Goal: Find specific page/section: Find specific page/section

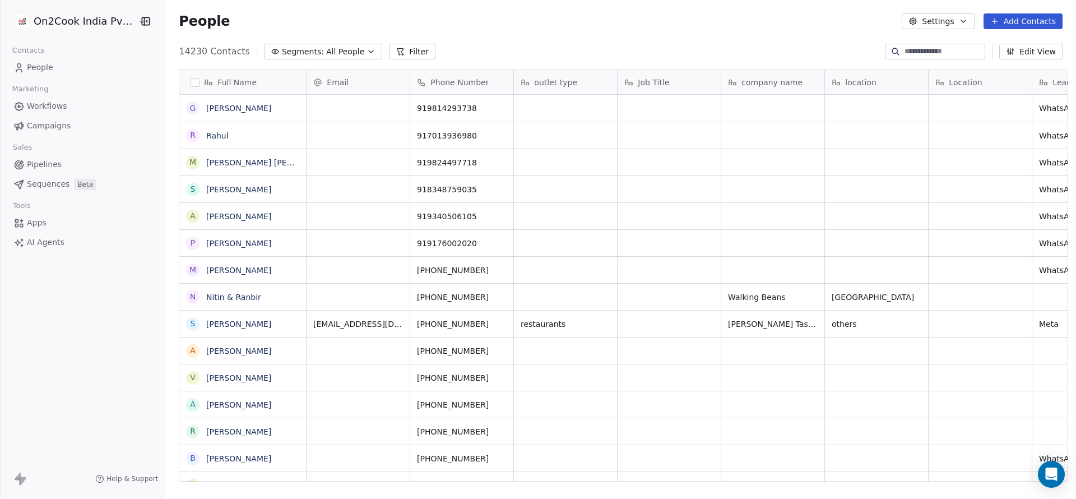
scroll to position [426, 903]
click at [280, 44] on button "Segments: All People" at bounding box center [323, 52] width 118 height 16
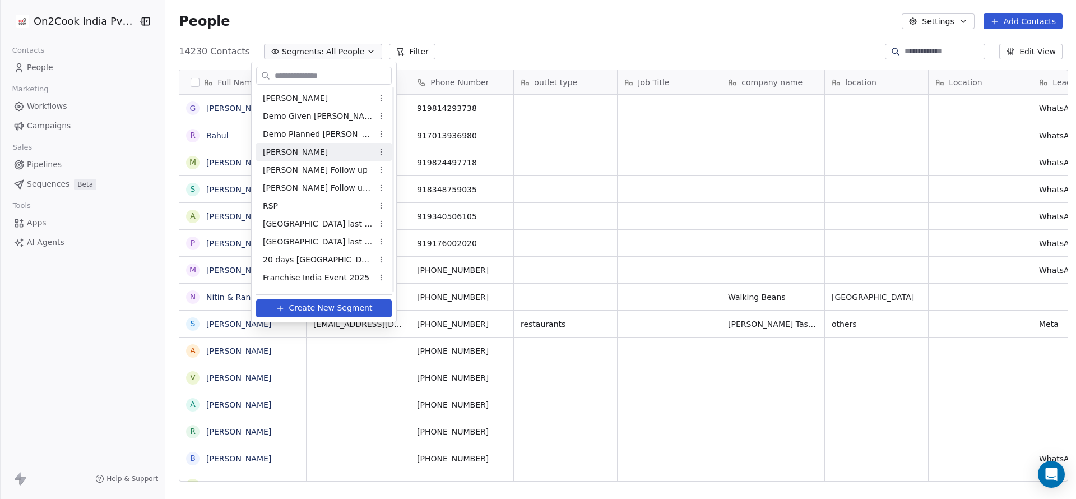
scroll to position [319, 0]
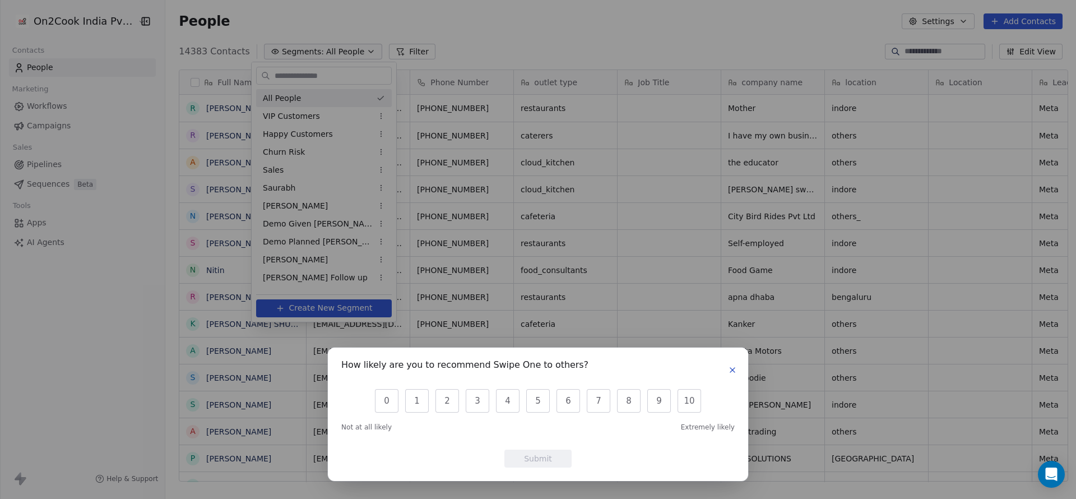
scroll to position [13, 13]
click at [732, 369] on icon "button" at bounding box center [732, 370] width 4 height 4
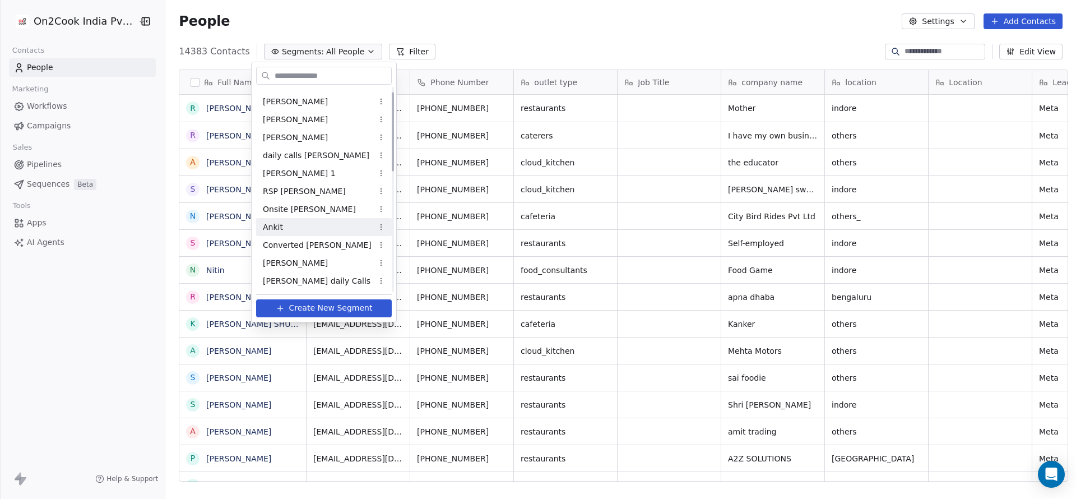
scroll to position [0, 0]
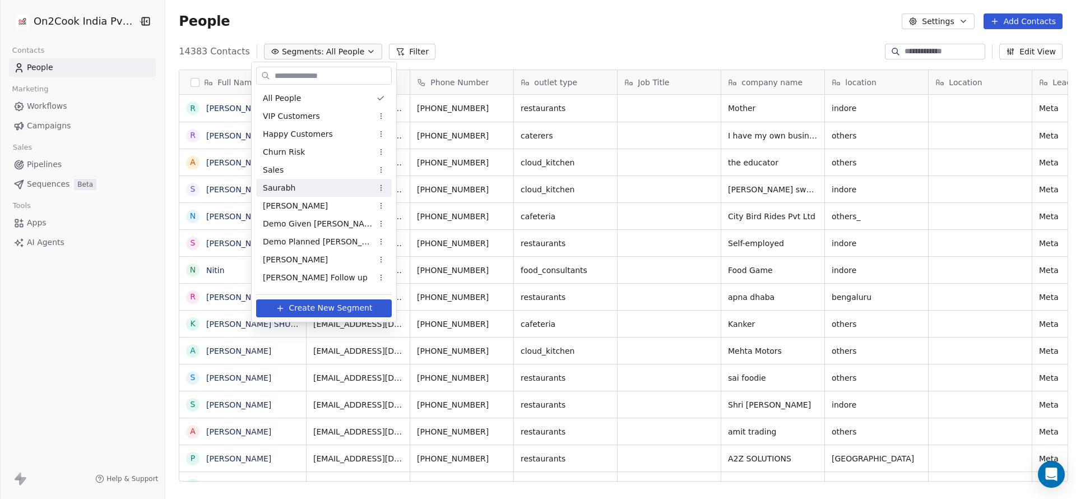
click at [288, 182] on span "Saurabh" at bounding box center [279, 188] width 32 height 12
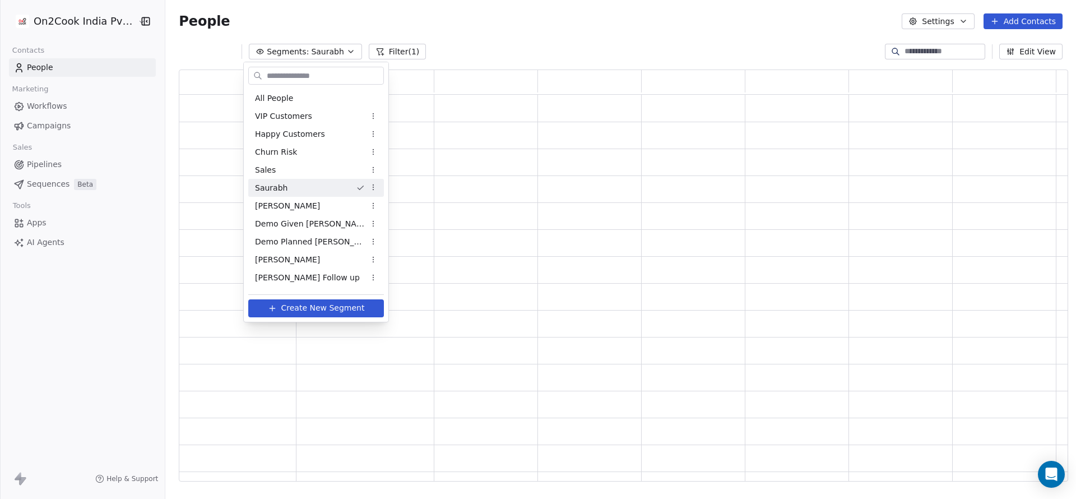
scroll to position [399, 876]
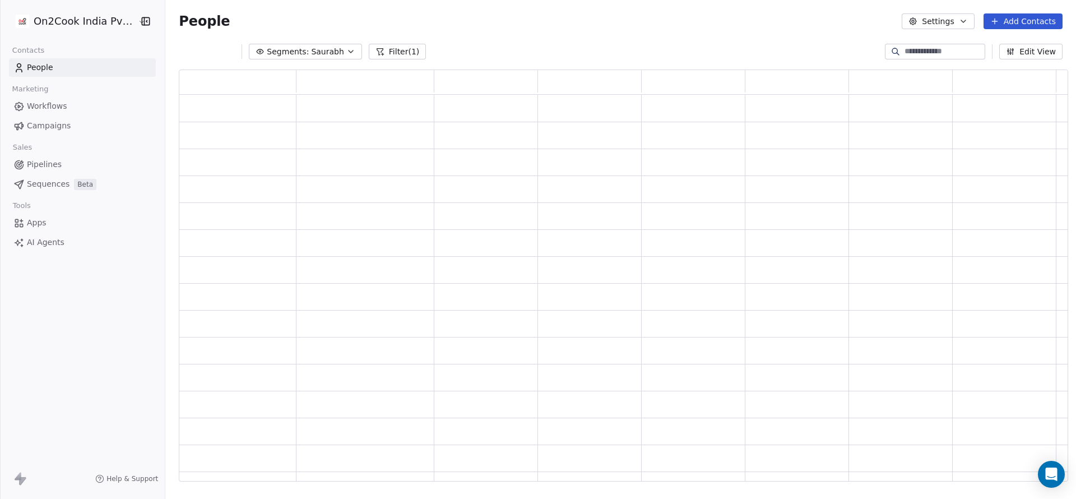
click at [377, 48] on button "Filter (1)" at bounding box center [398, 52] width 58 height 16
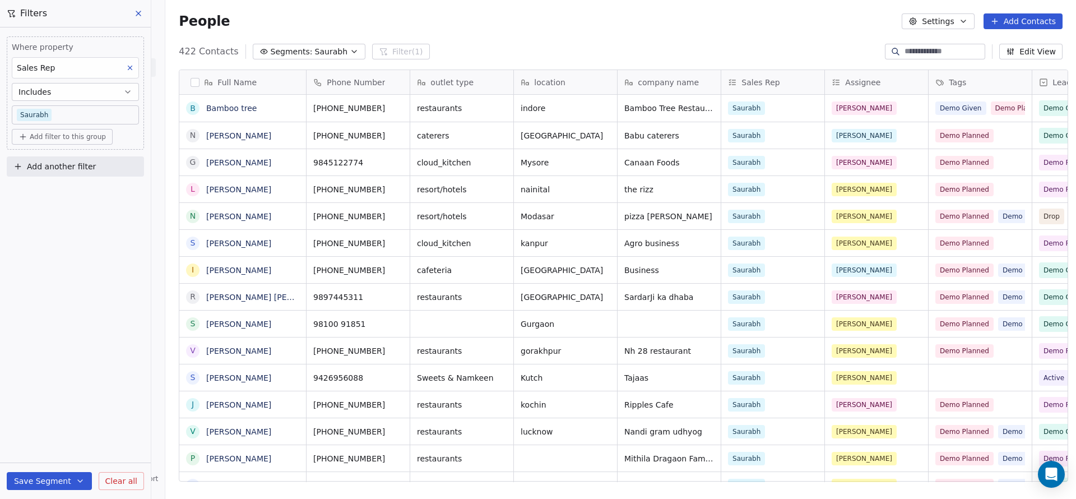
scroll to position [426, 903]
click at [70, 137] on span "Add filter to this group" at bounding box center [68, 136] width 76 height 9
click at [78, 165] on span "Contact properties" at bounding box center [60, 161] width 73 height 12
type input "***"
click at [56, 239] on span "Lead Source" at bounding box center [48, 236] width 48 height 11
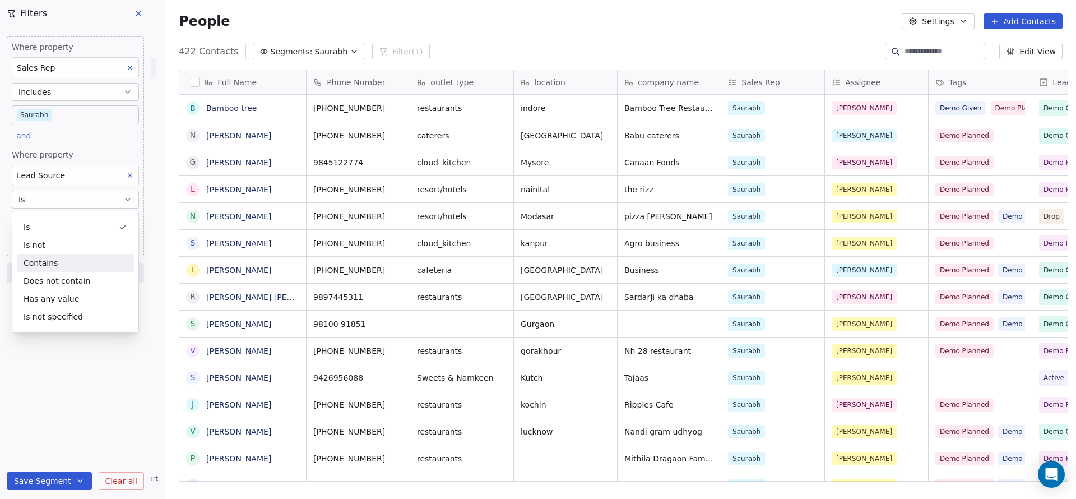
click at [53, 258] on div "Contains" at bounding box center [75, 263] width 117 height 18
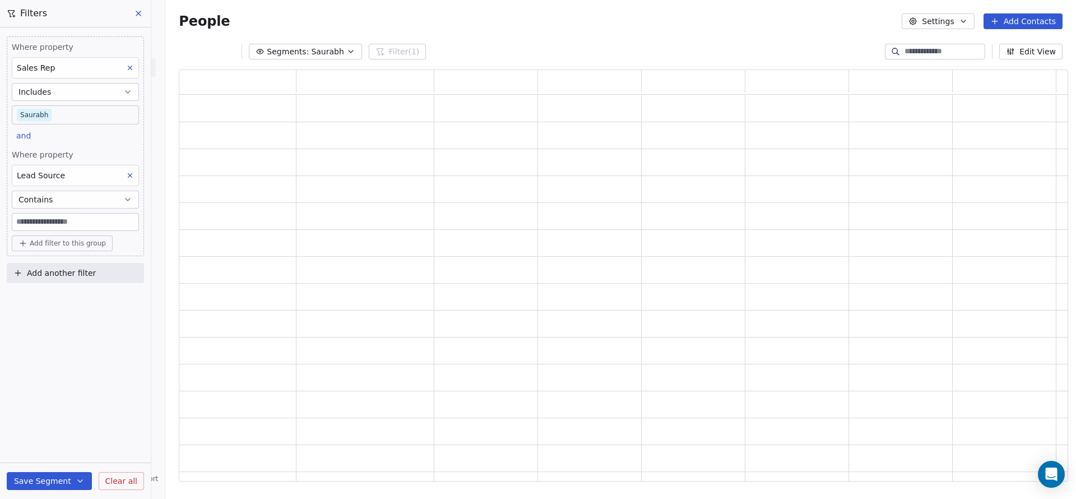
scroll to position [399, 876]
click at [58, 222] on input at bounding box center [75, 221] width 126 height 17
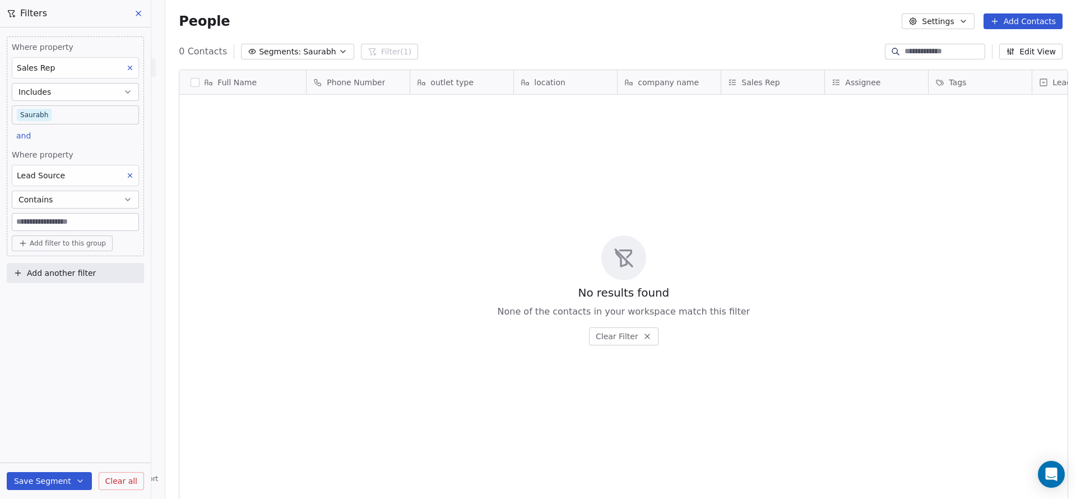
scroll to position [426, 903]
click at [98, 229] on input at bounding box center [75, 221] width 126 height 17
type input "*"
click at [122, 202] on button "Contains" at bounding box center [75, 199] width 127 height 18
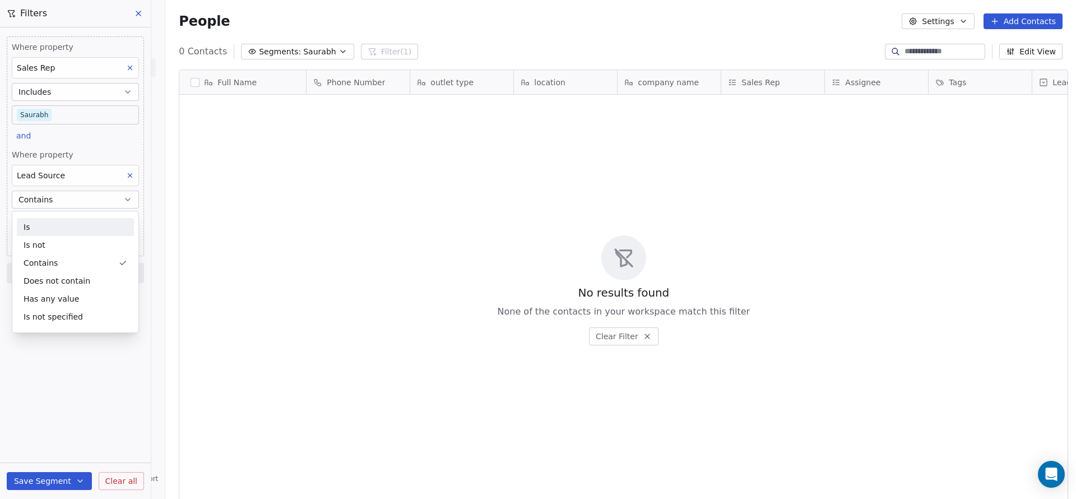
click at [82, 218] on div "Is" at bounding box center [75, 227] width 117 height 18
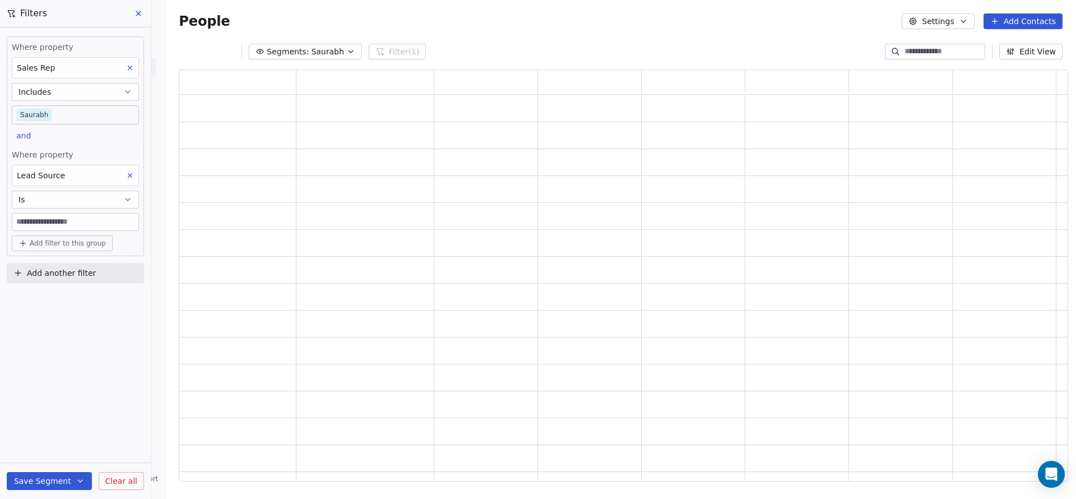
scroll to position [399, 876]
click at [73, 224] on input at bounding box center [75, 221] width 126 height 17
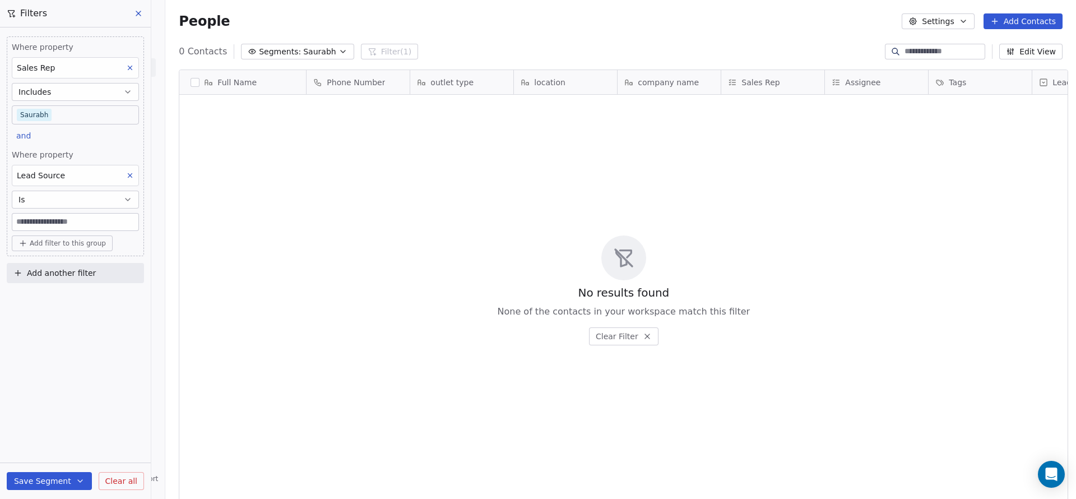
click at [73, 224] on input at bounding box center [75, 221] width 126 height 17
click at [129, 171] on icon at bounding box center [130, 175] width 8 height 8
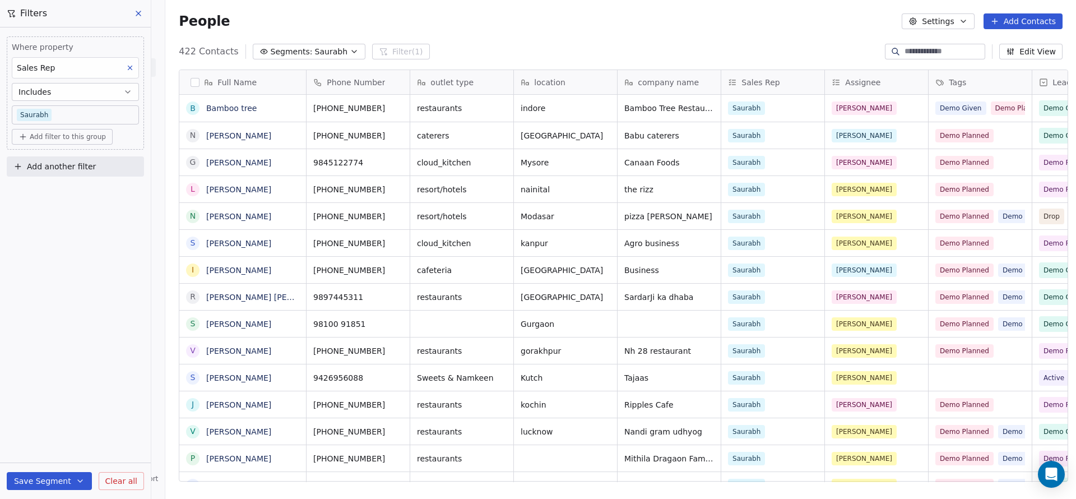
click at [43, 159] on button "Add another filter" at bounding box center [75, 166] width 137 height 20
click at [77, 198] on span "Contact properties" at bounding box center [54, 193] width 73 height 12
type input "****"
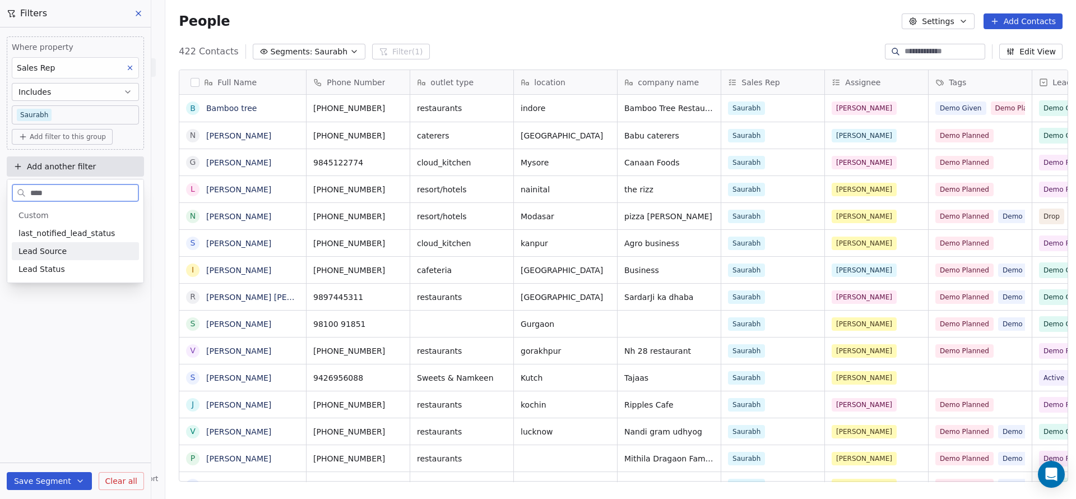
click at [59, 252] on span "Lead Source" at bounding box center [42, 250] width 48 height 11
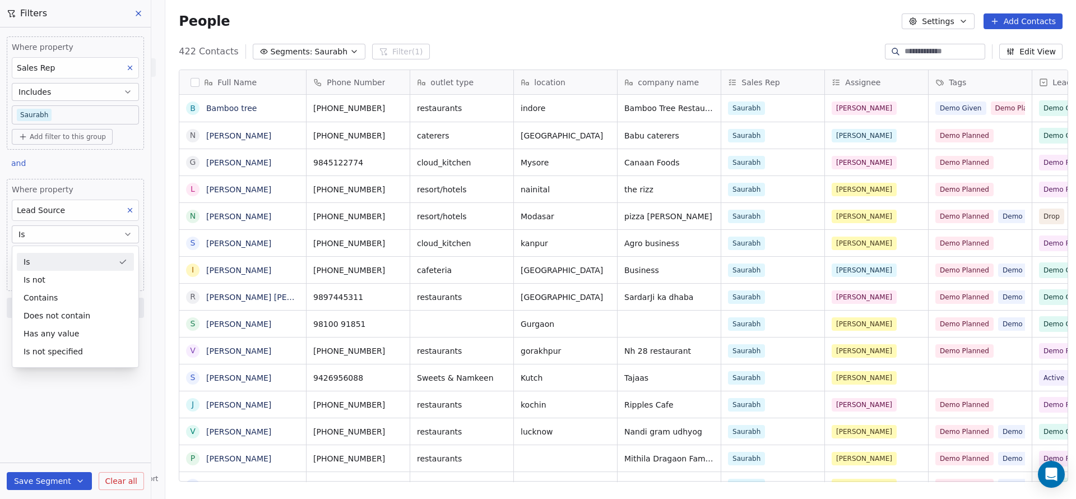
click at [84, 260] on div "Is" at bounding box center [75, 262] width 117 height 18
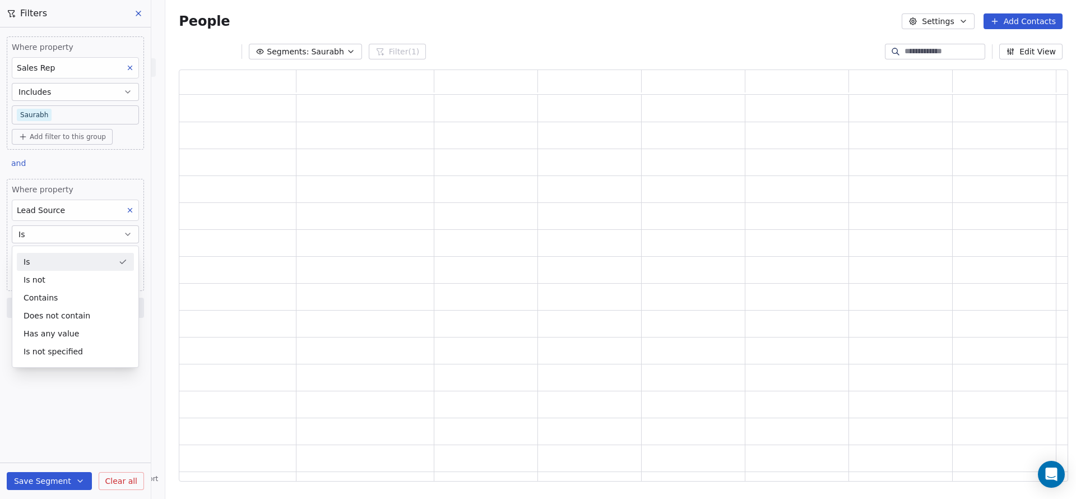
scroll to position [399, 876]
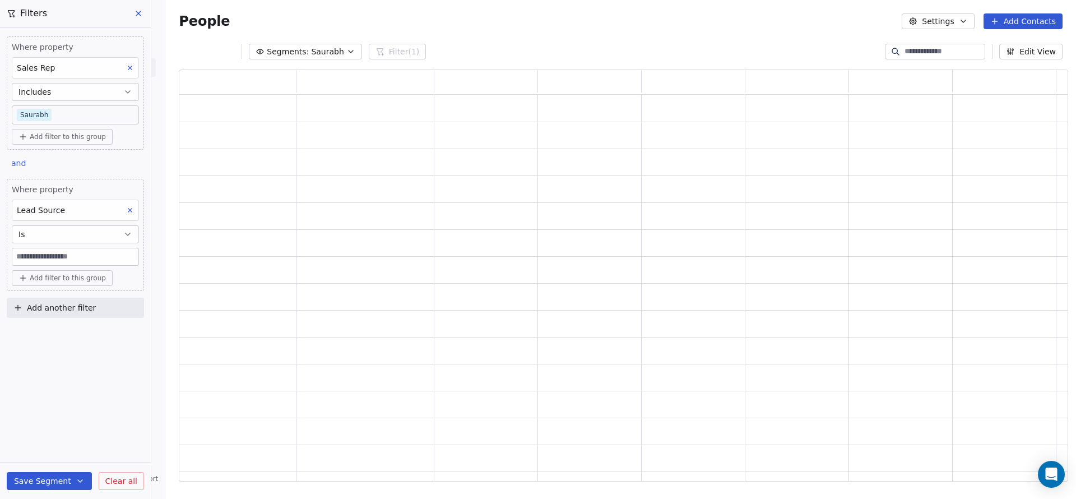
click at [78, 259] on input at bounding box center [75, 256] width 126 height 17
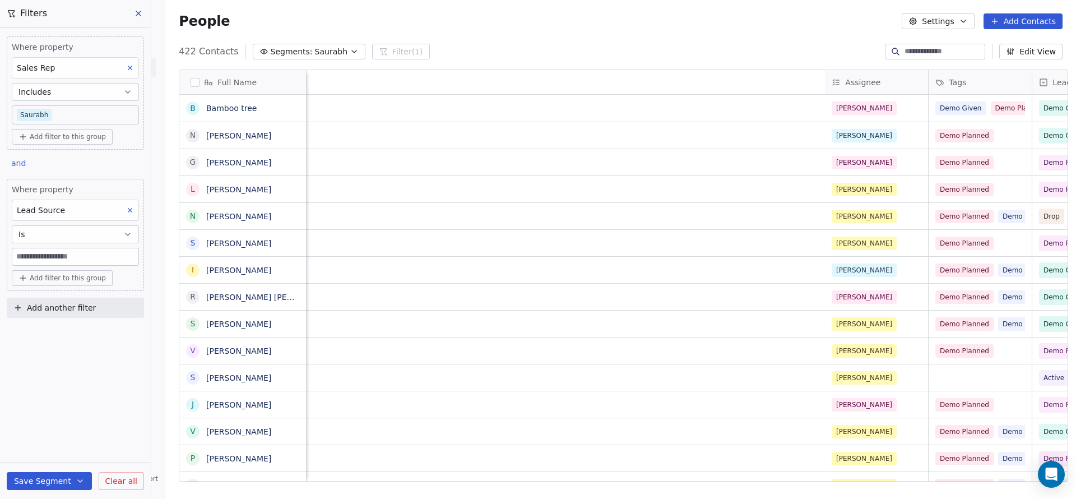
scroll to position [0, 937]
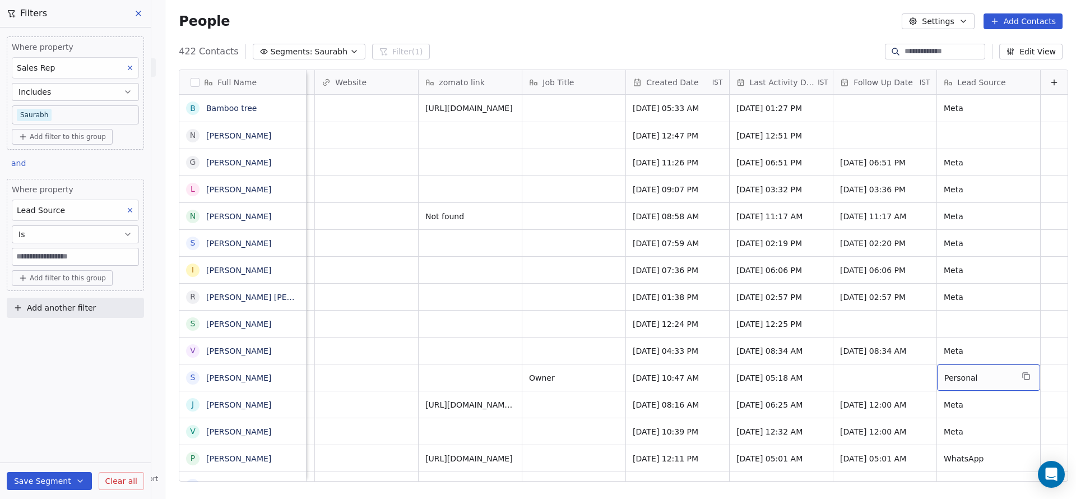
click at [947, 380] on span "Personal" at bounding box center [978, 377] width 68 height 11
click at [69, 255] on html "On2Cook India Pvt. Ltd. Contacts People Marketing Workflows Campaigns Sales Pip…" at bounding box center [538, 249] width 1076 height 499
click at [48, 257] on html "On2Cook India Pvt. Ltd. Contacts People Marketing Workflows Campaigns Sales Pip…" at bounding box center [538, 249] width 1076 height 499
click at [50, 253] on input at bounding box center [75, 256] width 126 height 17
paste input "********"
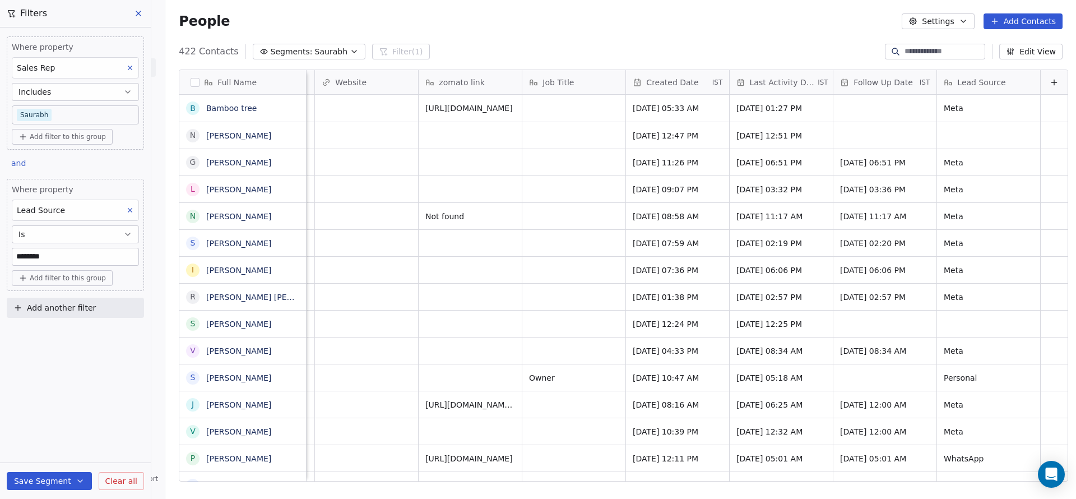
type input "********"
click at [85, 357] on div "Where property Sales Rep Includes Saurabh Add filter to this group and Where pr…" at bounding box center [75, 262] width 151 height 471
click at [54, 366] on div "Where property Sales Rep Includes Saurabh Add filter to this group and Where pr…" at bounding box center [75, 262] width 151 height 471
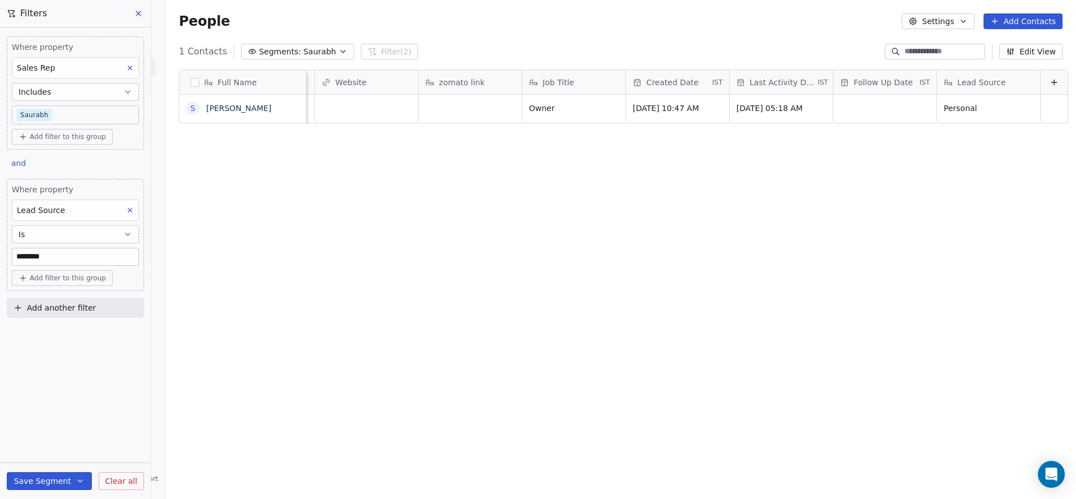
click at [140, 10] on icon at bounding box center [138, 13] width 9 height 9
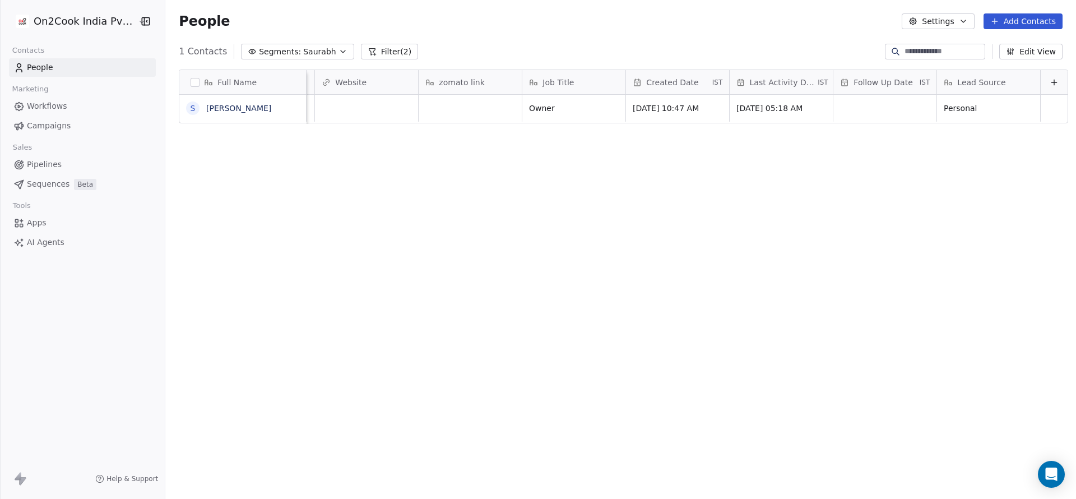
click at [303, 54] on span "Saurabh" at bounding box center [319, 52] width 32 height 12
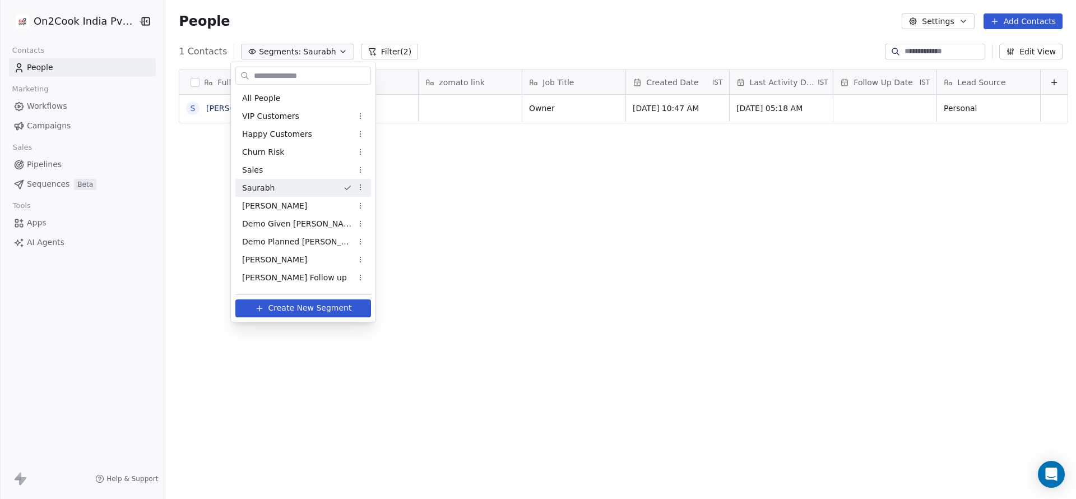
click at [289, 54] on html "On2Cook India Pvt. Ltd. Contacts People Marketing Workflows Campaigns Sales Pip…" at bounding box center [538, 249] width 1076 height 499
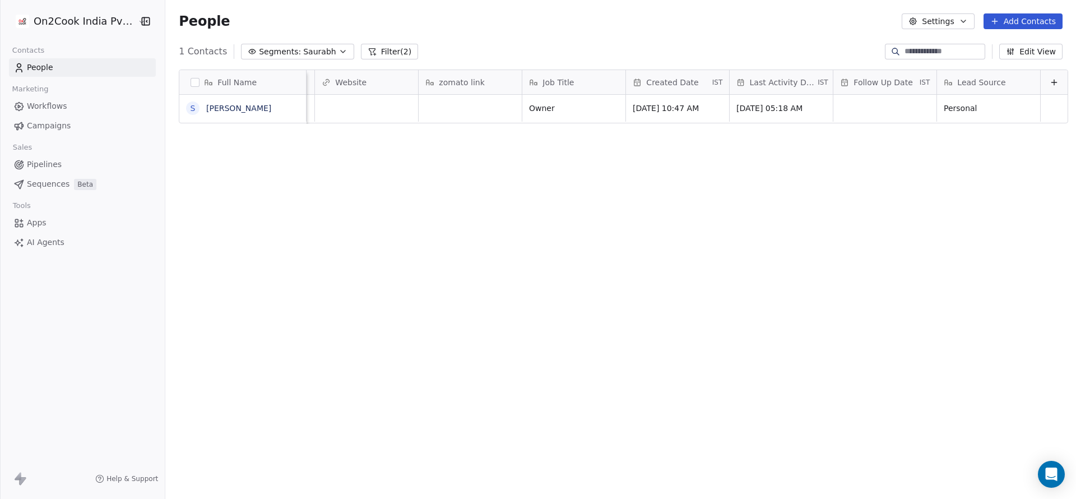
click at [374, 53] on button "Filter (2)" at bounding box center [390, 52] width 58 height 16
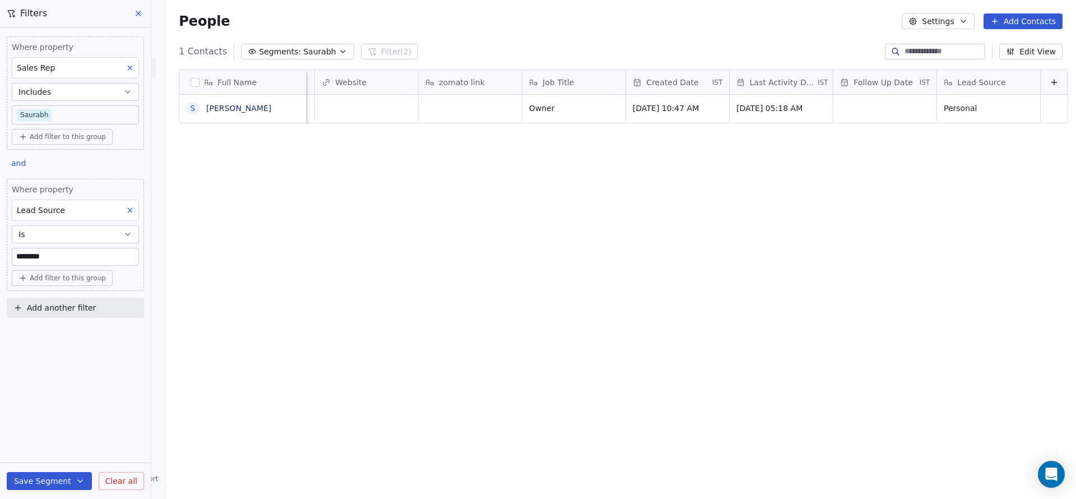
click at [129, 202] on div "Lead Source" at bounding box center [75, 209] width 127 height 21
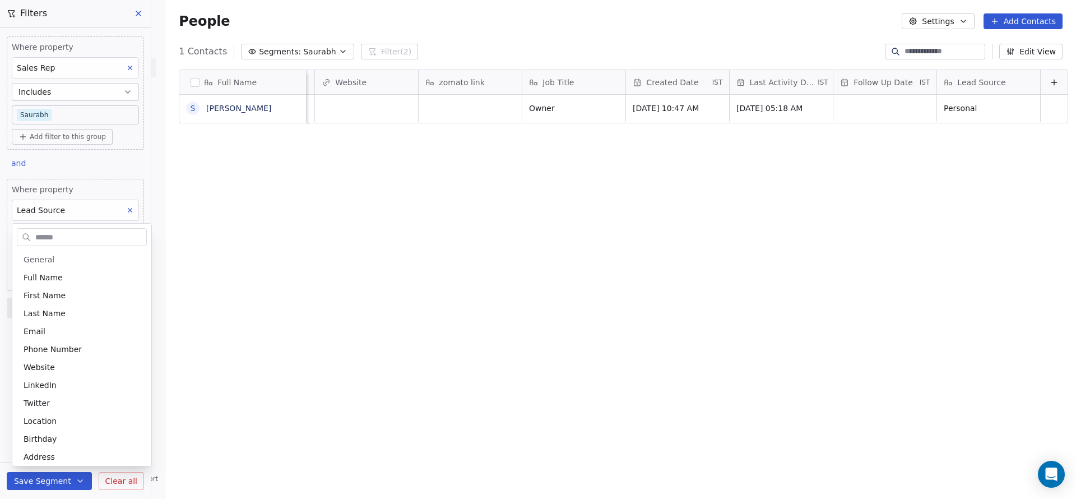
scroll to position [580, 0]
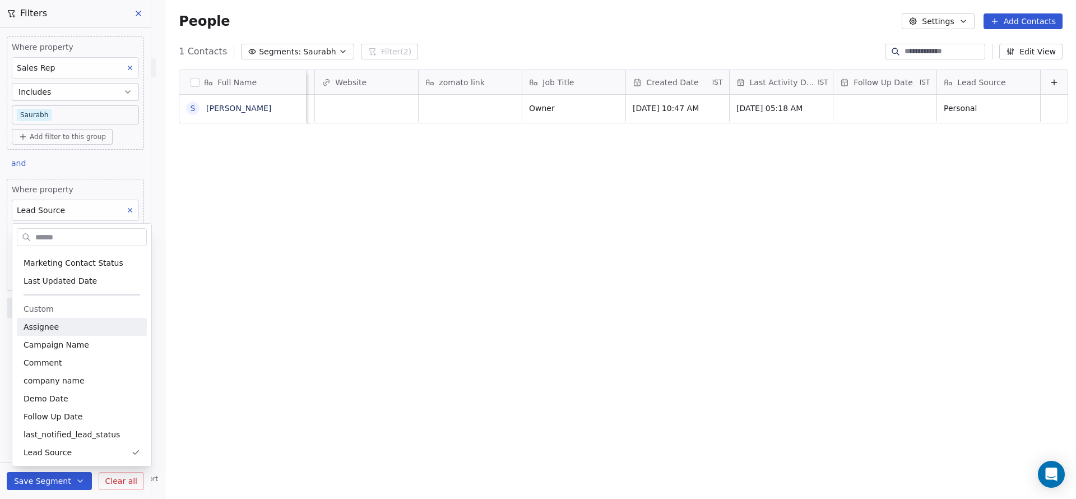
click at [132, 209] on html "On2Cook India Pvt. Ltd. Contacts People Marketing Workflows Campaigns Sales Pip…" at bounding box center [538, 249] width 1076 height 499
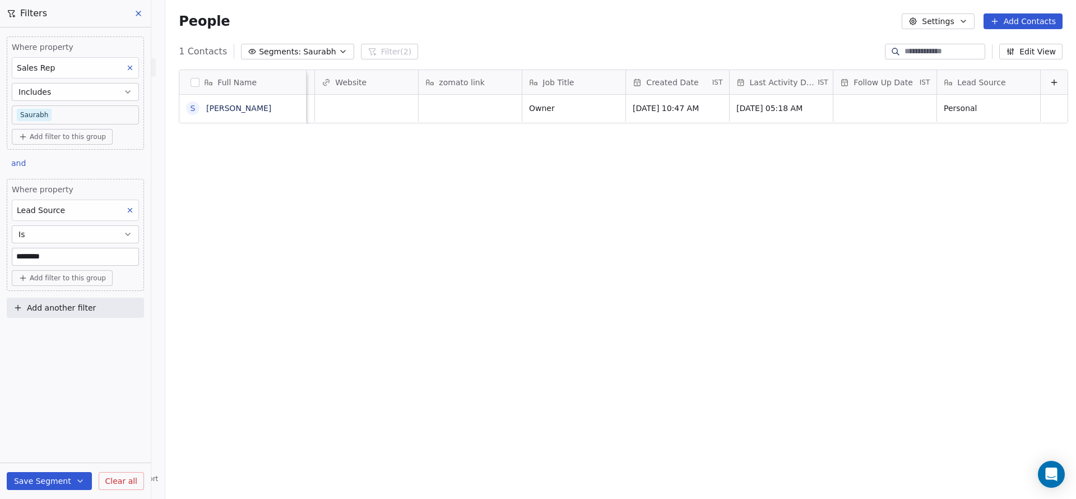
click at [128, 210] on icon at bounding box center [130, 210] width 8 height 8
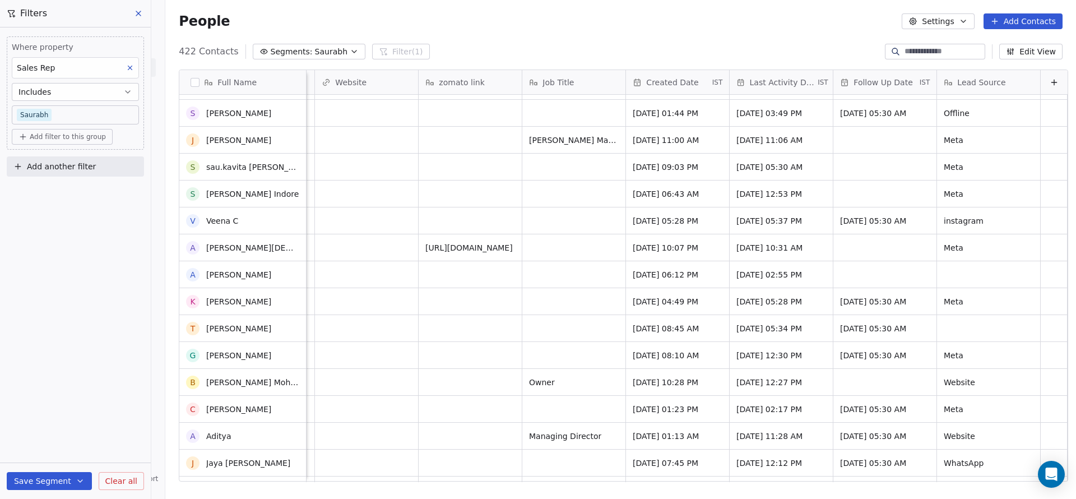
scroll to position [0, 0]
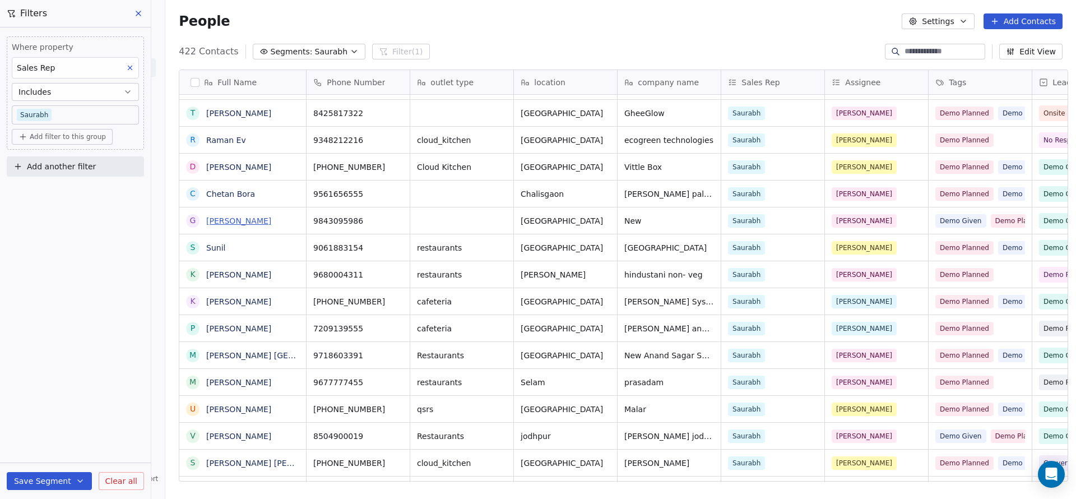
click at [225, 220] on link "[PERSON_NAME]" at bounding box center [238, 220] width 65 height 9
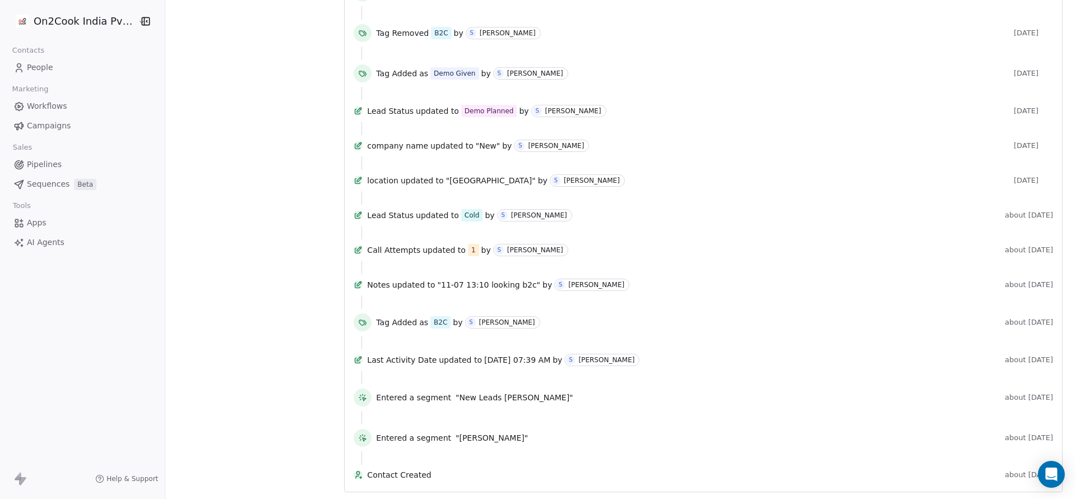
click at [407, 471] on span "Contact Created" at bounding box center [683, 474] width 633 height 11
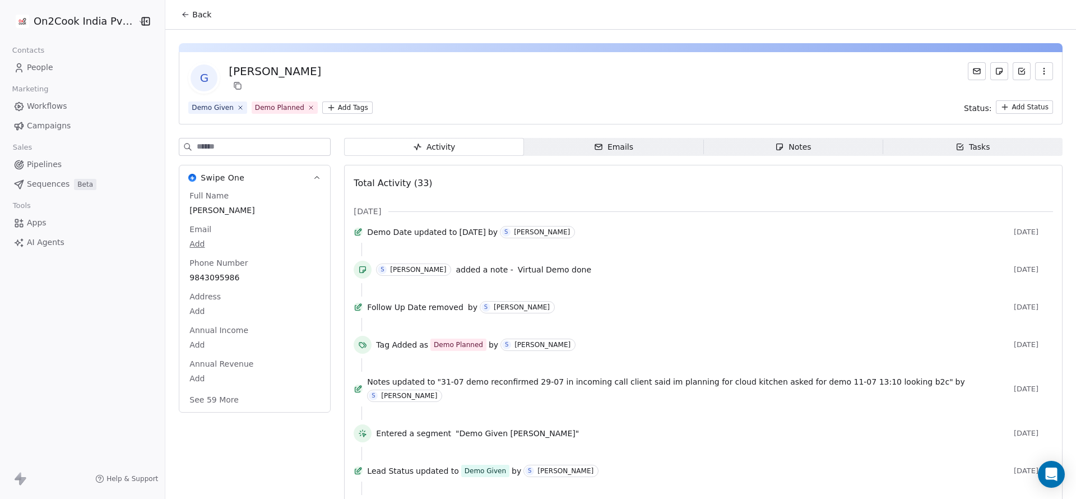
click at [1036, 66] on button "button" at bounding box center [1044, 71] width 18 height 18
click at [681, 70] on div "G [PERSON_NAME]" at bounding box center [620, 77] width 864 height 31
click at [327, 103] on html "On2Cook India Pvt. Ltd. Contacts People Marketing Workflows Campaigns Sales Pip…" at bounding box center [538, 249] width 1076 height 499
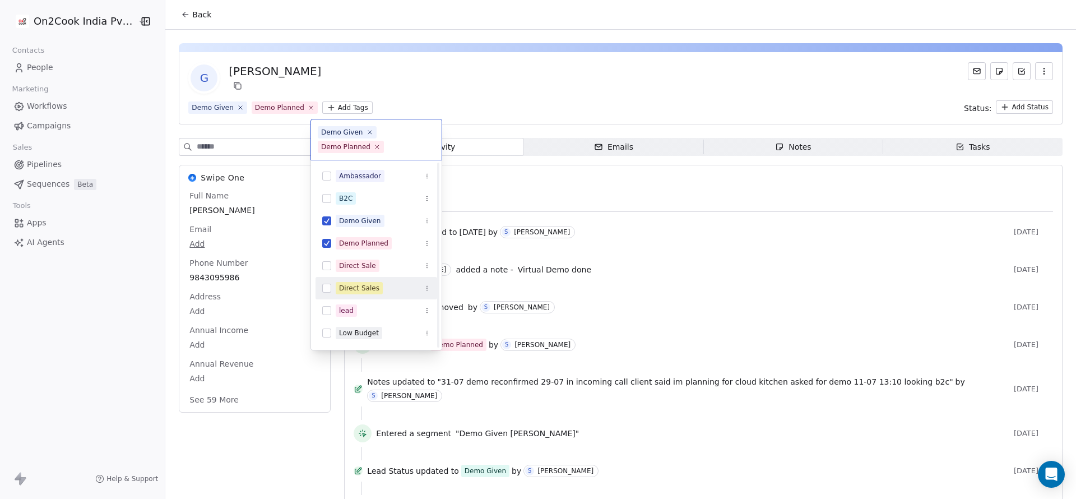
scroll to position [111, 0]
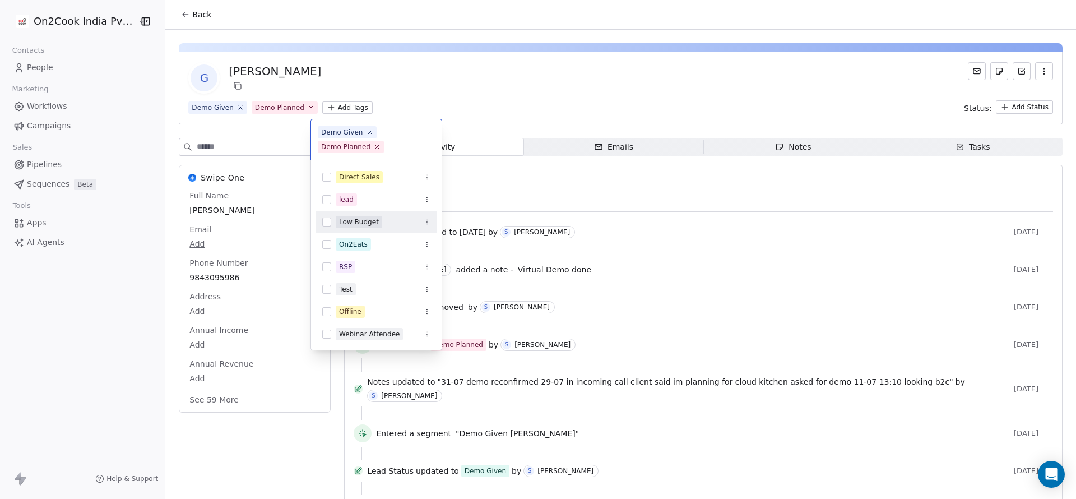
click at [565, 56] on html "On2Cook India Pvt. Ltd. Contacts People Marketing Workflows Campaigns Sales Pip…" at bounding box center [538, 249] width 1076 height 499
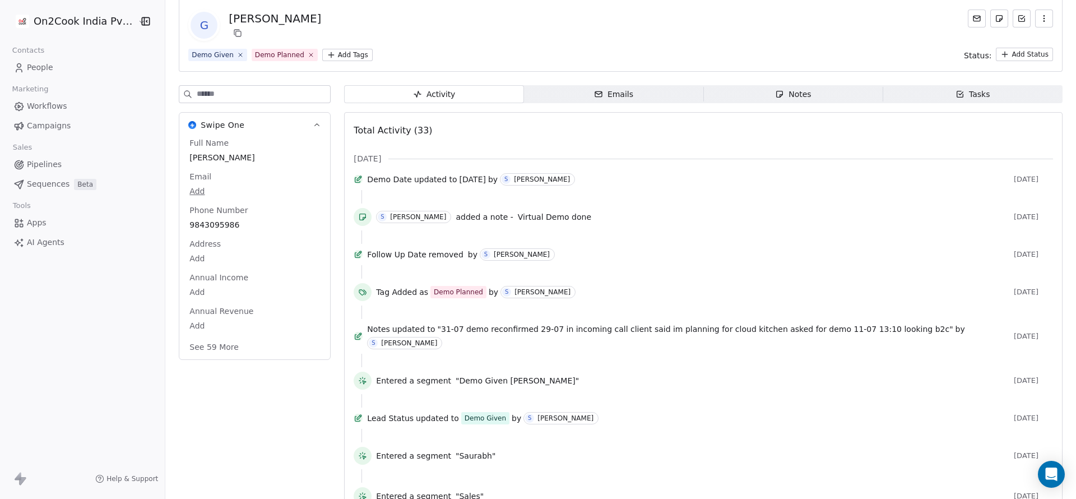
scroll to position [112, 0]
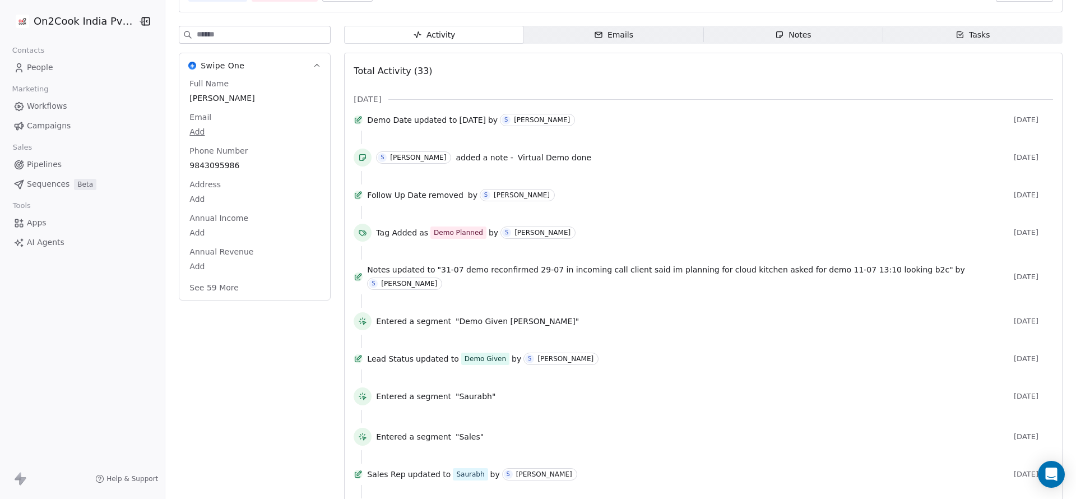
click at [212, 285] on button "See 59 More" at bounding box center [214, 287] width 63 height 20
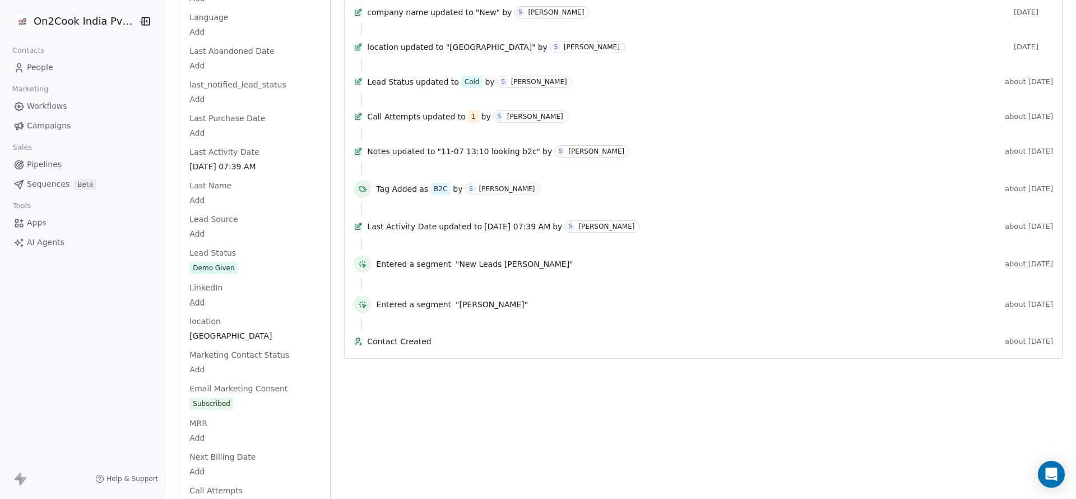
scroll to position [1120, 0]
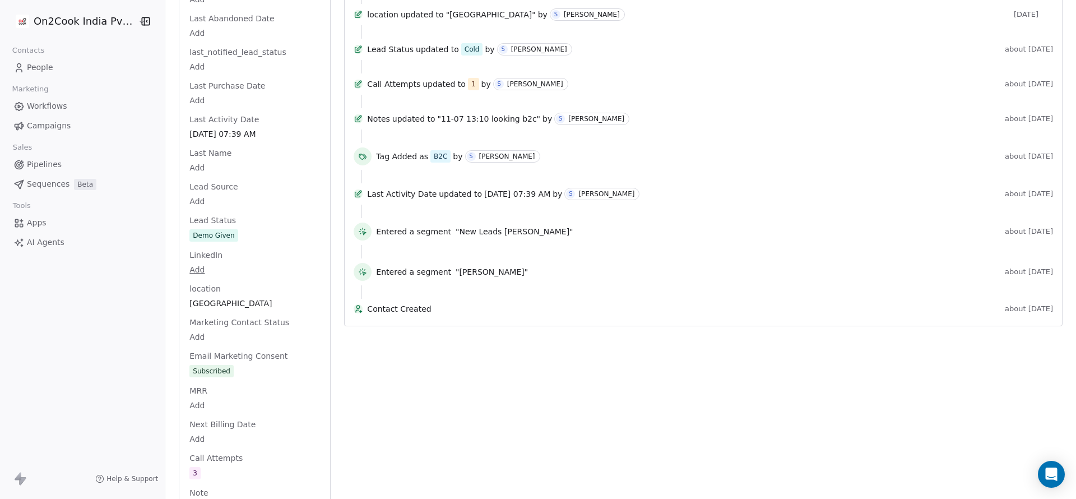
click at [207, 233] on div "Lead Status Demo Given" at bounding box center [254, 229] width 135 height 28
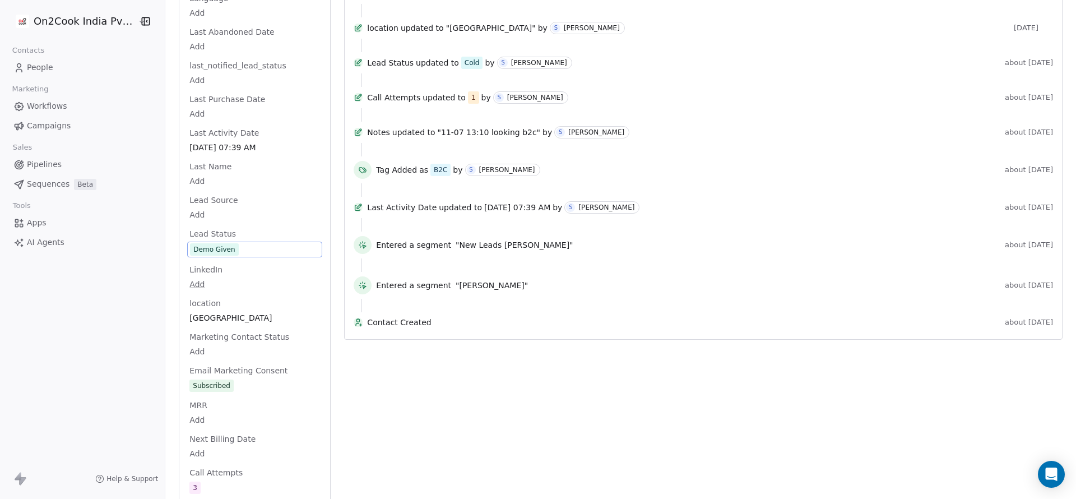
click at [244, 250] on span "Demo Given" at bounding box center [254, 249] width 129 height 12
click at [217, 247] on div "Demo Given" at bounding box center [213, 249] width 41 height 11
click at [266, 247] on span "Demo Given" at bounding box center [254, 249] width 129 height 12
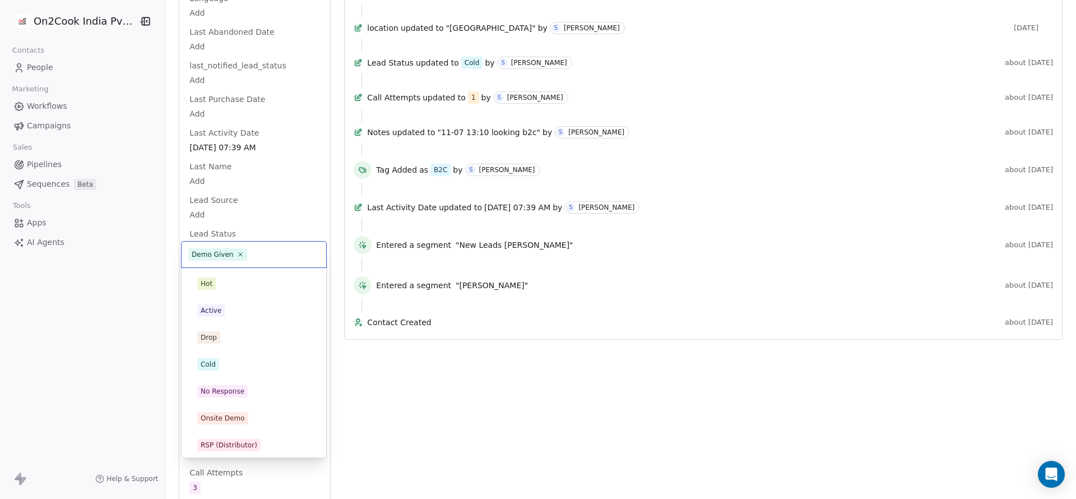
scroll to position [138, 0]
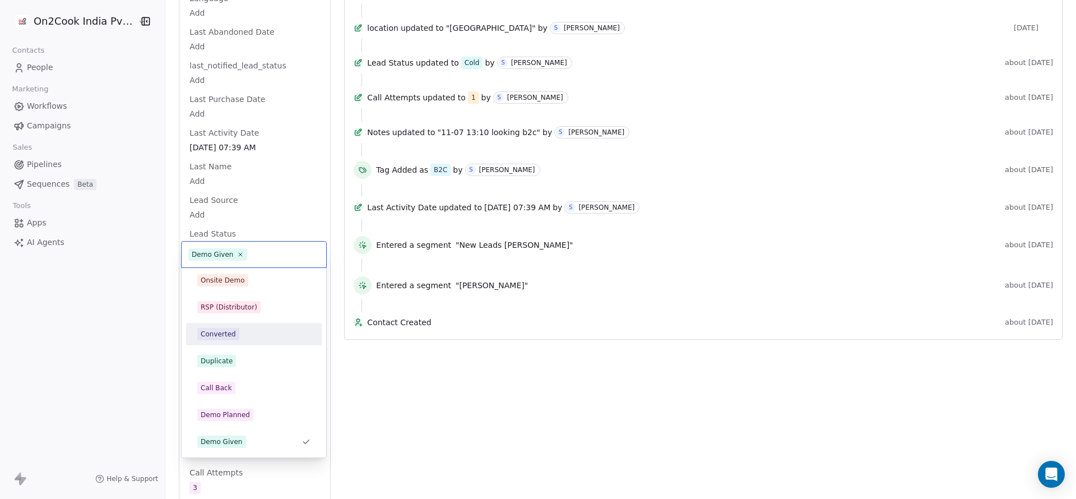
click at [250, 337] on div "Converted" at bounding box center [253, 334] width 113 height 12
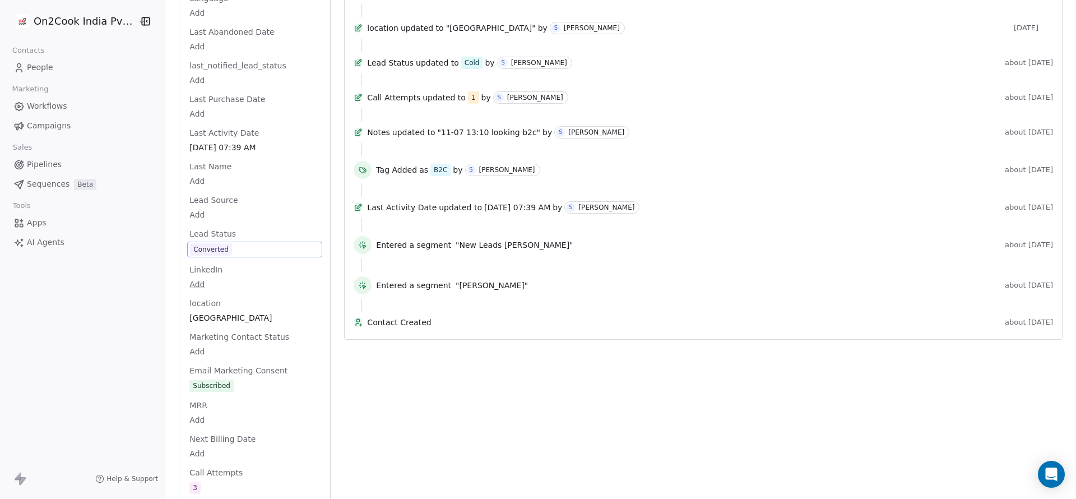
drag, startPoint x: 671, startPoint y: 467, endPoint x: 671, endPoint y: 450, distance: 16.3
click at [671, 466] on div "Activity Activity Emails Emails Notes Notes Tasks Tasks Total Activity (33) [DA…" at bounding box center [703, 196] width 718 height 2330
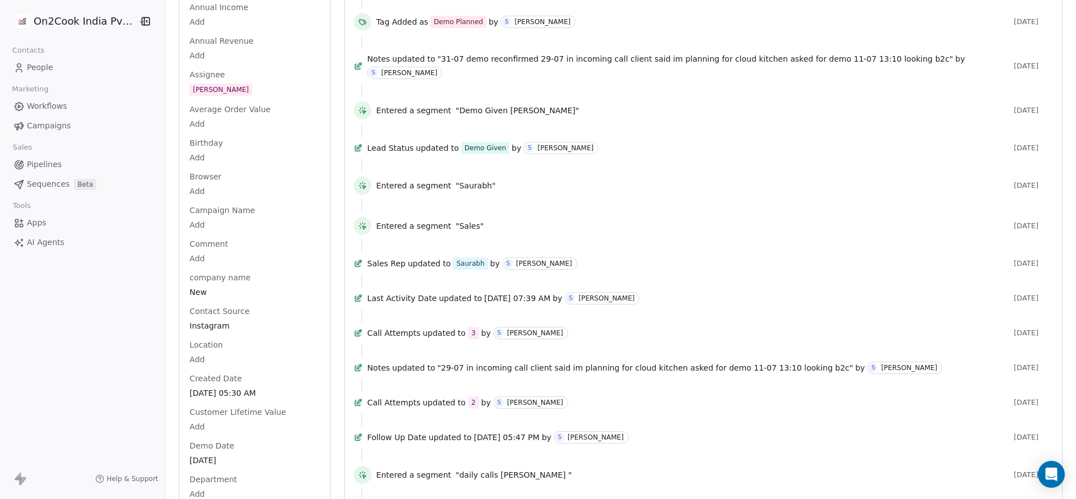
scroll to position [0, 0]
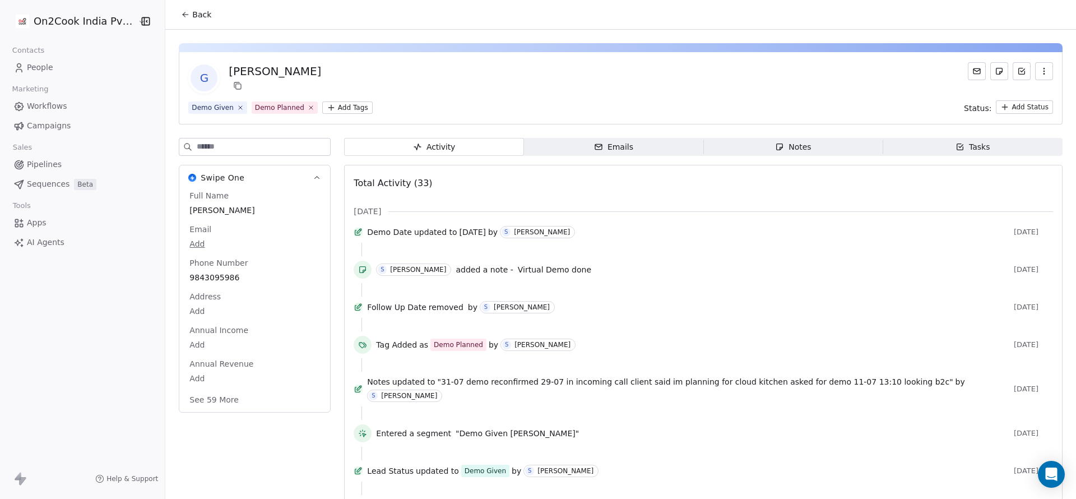
click at [212, 400] on button "See 59 More" at bounding box center [214, 399] width 63 height 20
click at [192, 17] on span "Back" at bounding box center [201, 14] width 19 height 11
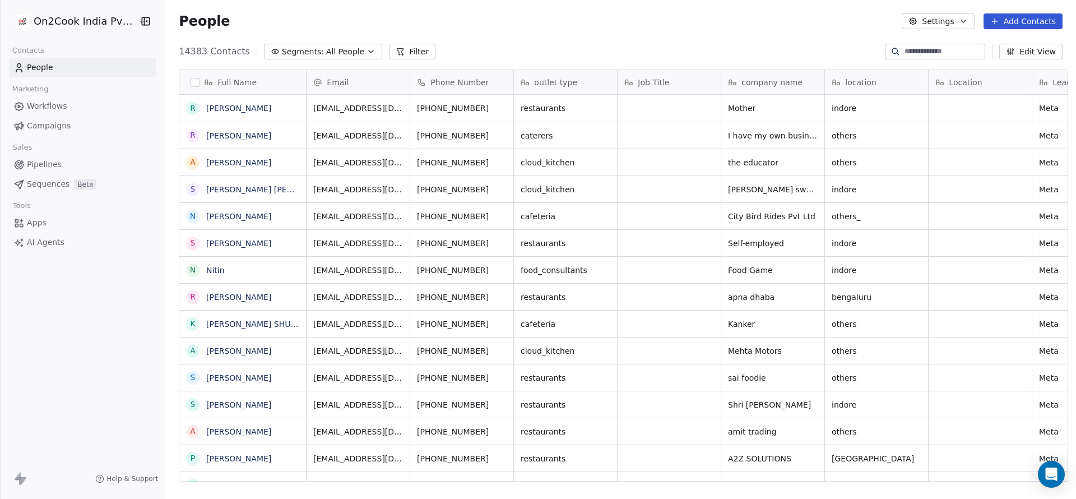
scroll to position [13, 13]
click at [63, 67] on link "People" at bounding box center [82, 67] width 147 height 18
